Goal: Information Seeking & Learning: Learn about a topic

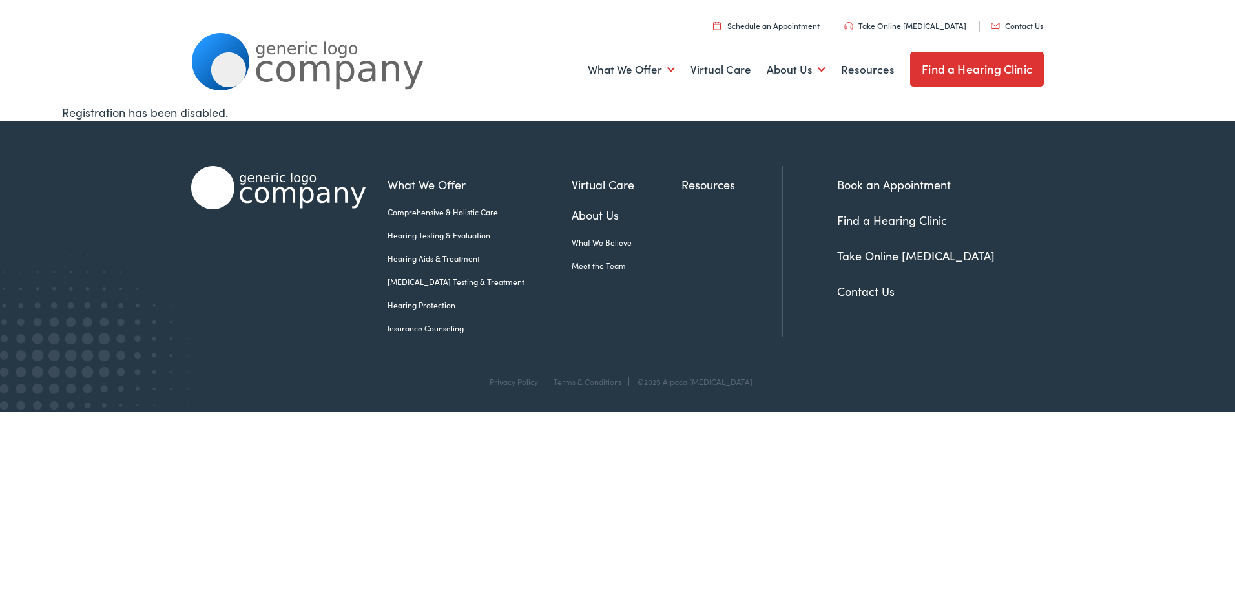
click at [428, 256] on link "Hearing Aids & Treatment" at bounding box center [479, 259] width 184 height 12
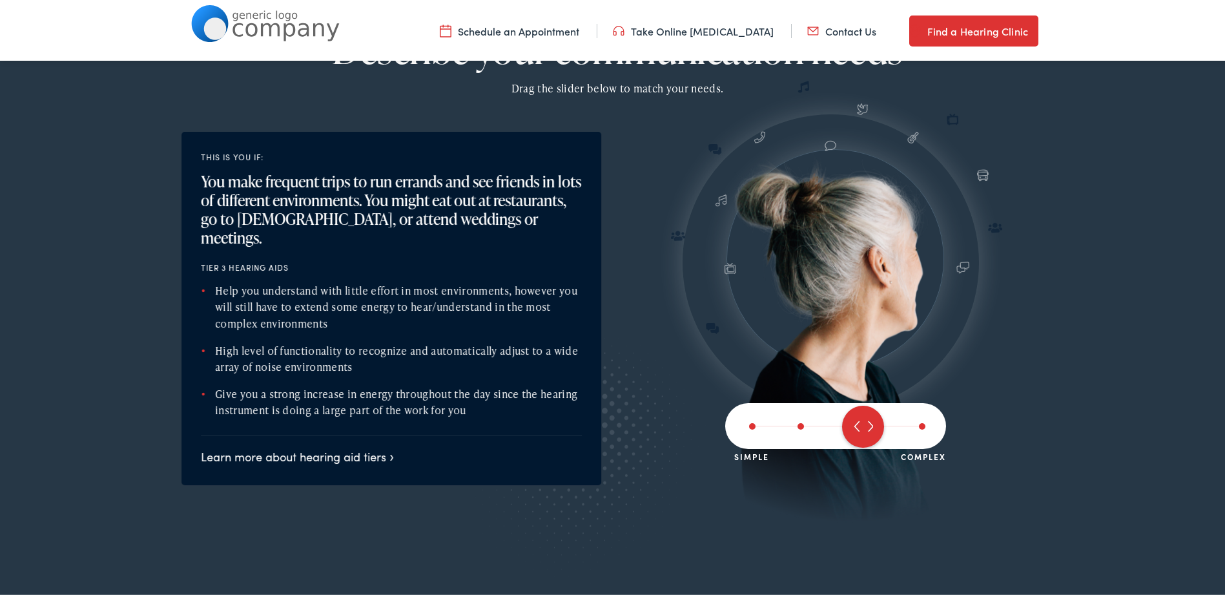
scroll to position [1536, 0]
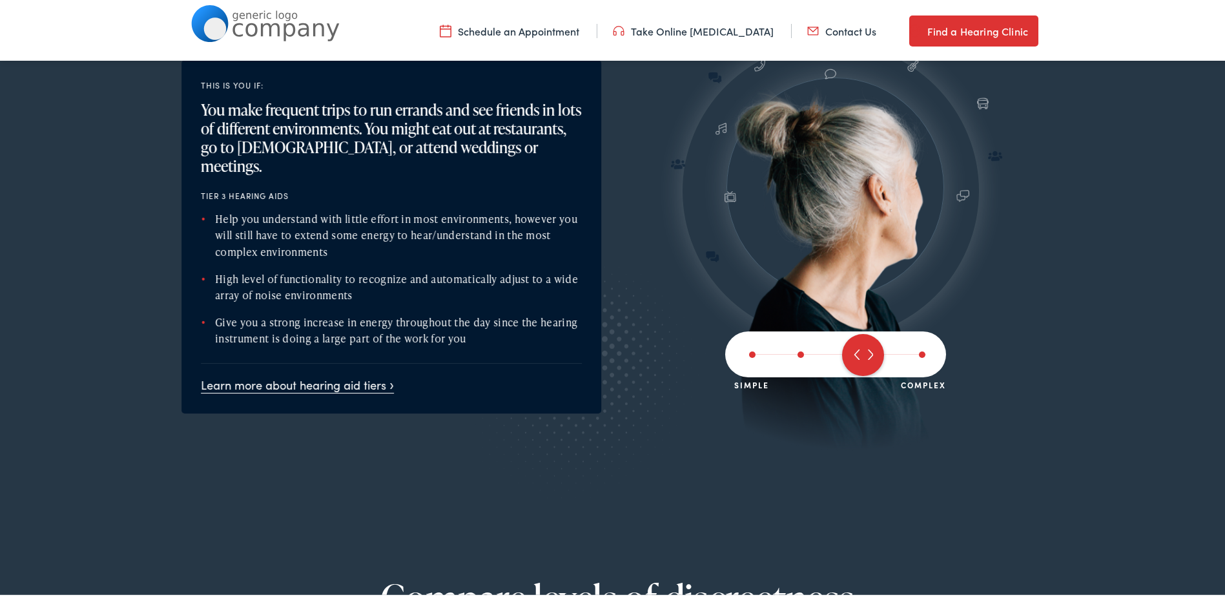
click at [355, 374] on link "Learn more about hearing aid tiers" at bounding box center [297, 382] width 193 height 16
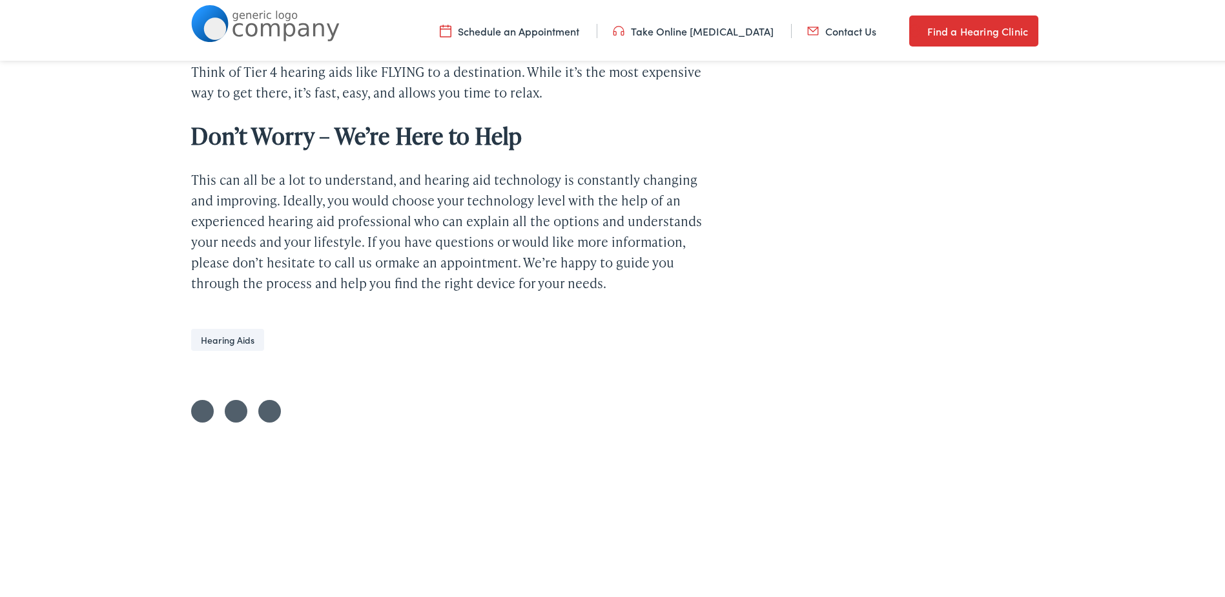
scroll to position [2648, 0]
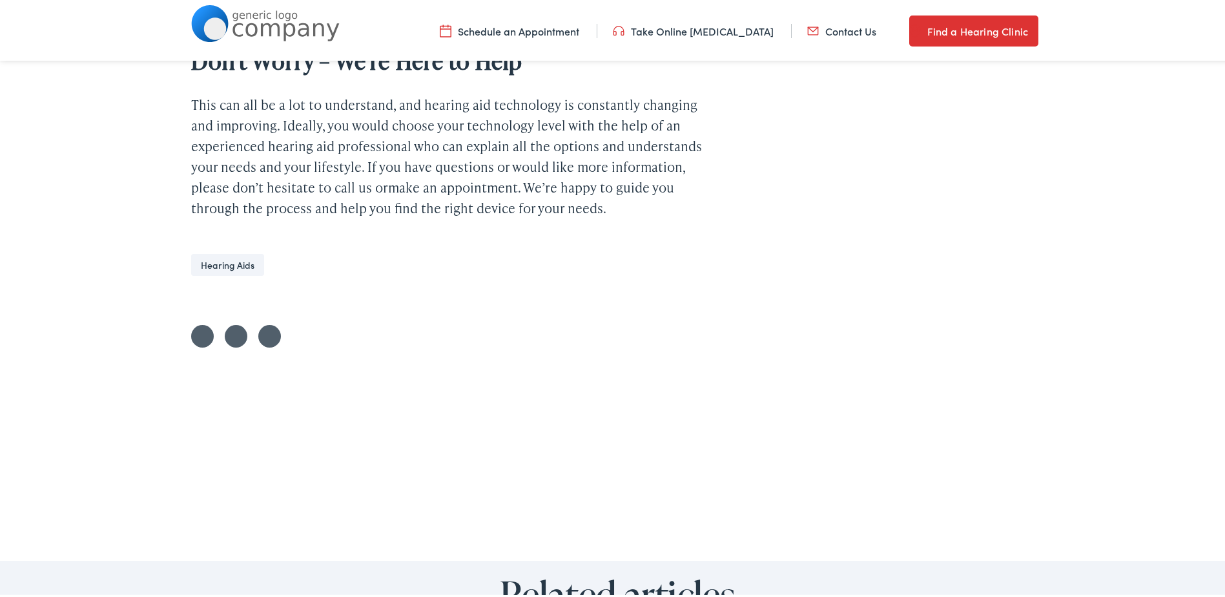
click at [258, 331] on link "Share on LinkedIn" at bounding box center [269, 333] width 23 height 23
